Goal: Transaction & Acquisition: Purchase product/service

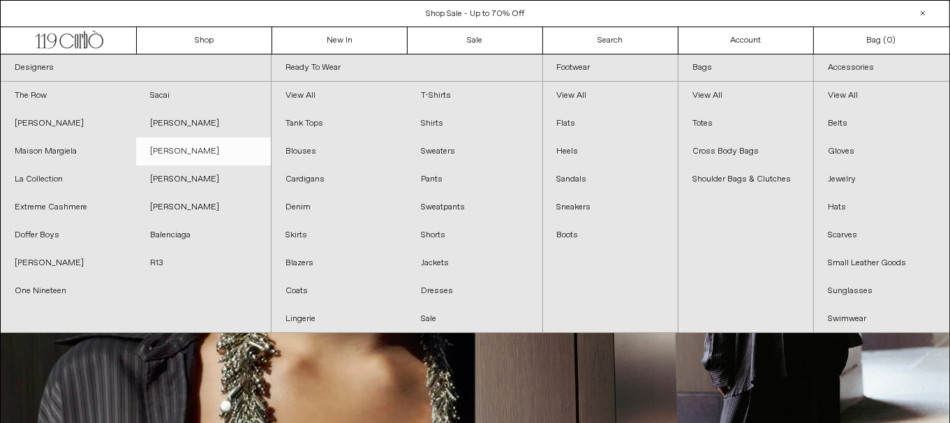
click at [176, 153] on link "[PERSON_NAME]" at bounding box center [203, 151] width 135 height 28
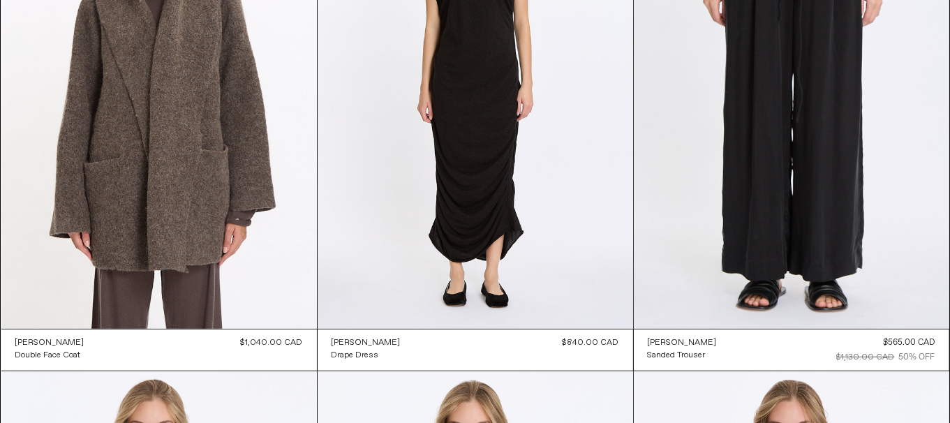
scroll to position [1109, 0]
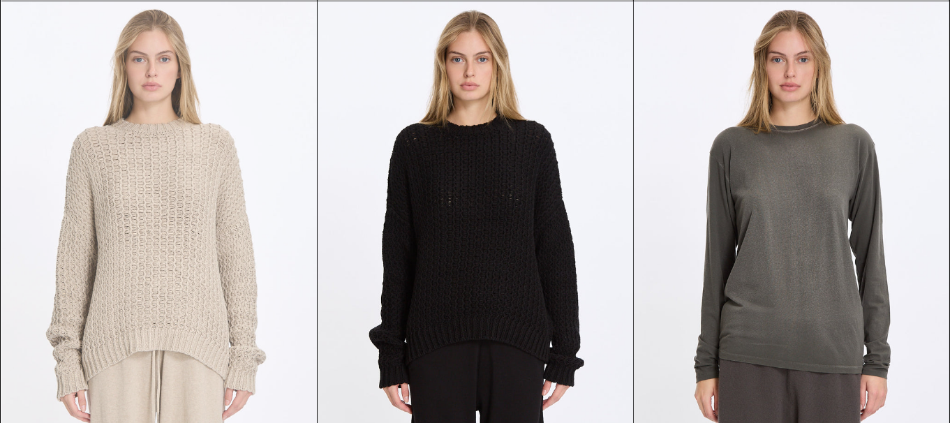
click at [135, 202] on at bounding box center [158, 237] width 315 height 473
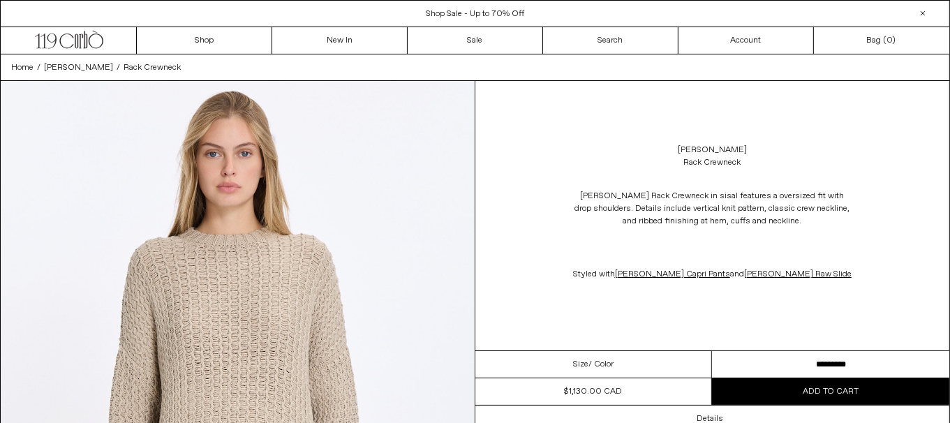
click at [764, 378] on select "********* *********" at bounding box center [830, 364] width 237 height 27
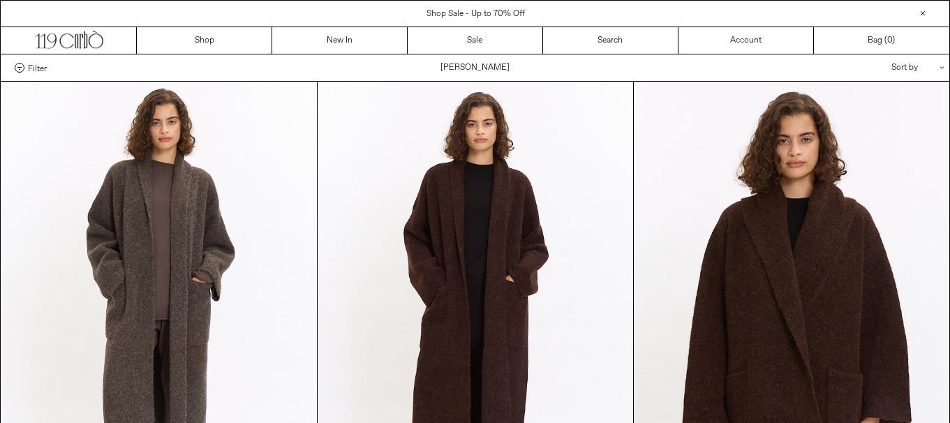
scroll to position [1109, 0]
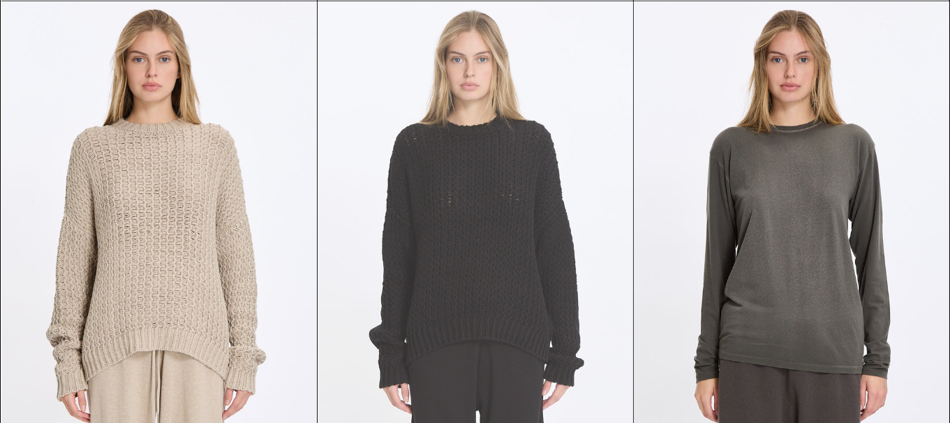
click at [467, 257] on at bounding box center [474, 237] width 315 height 473
